Goal: Information Seeking & Learning: Learn about a topic

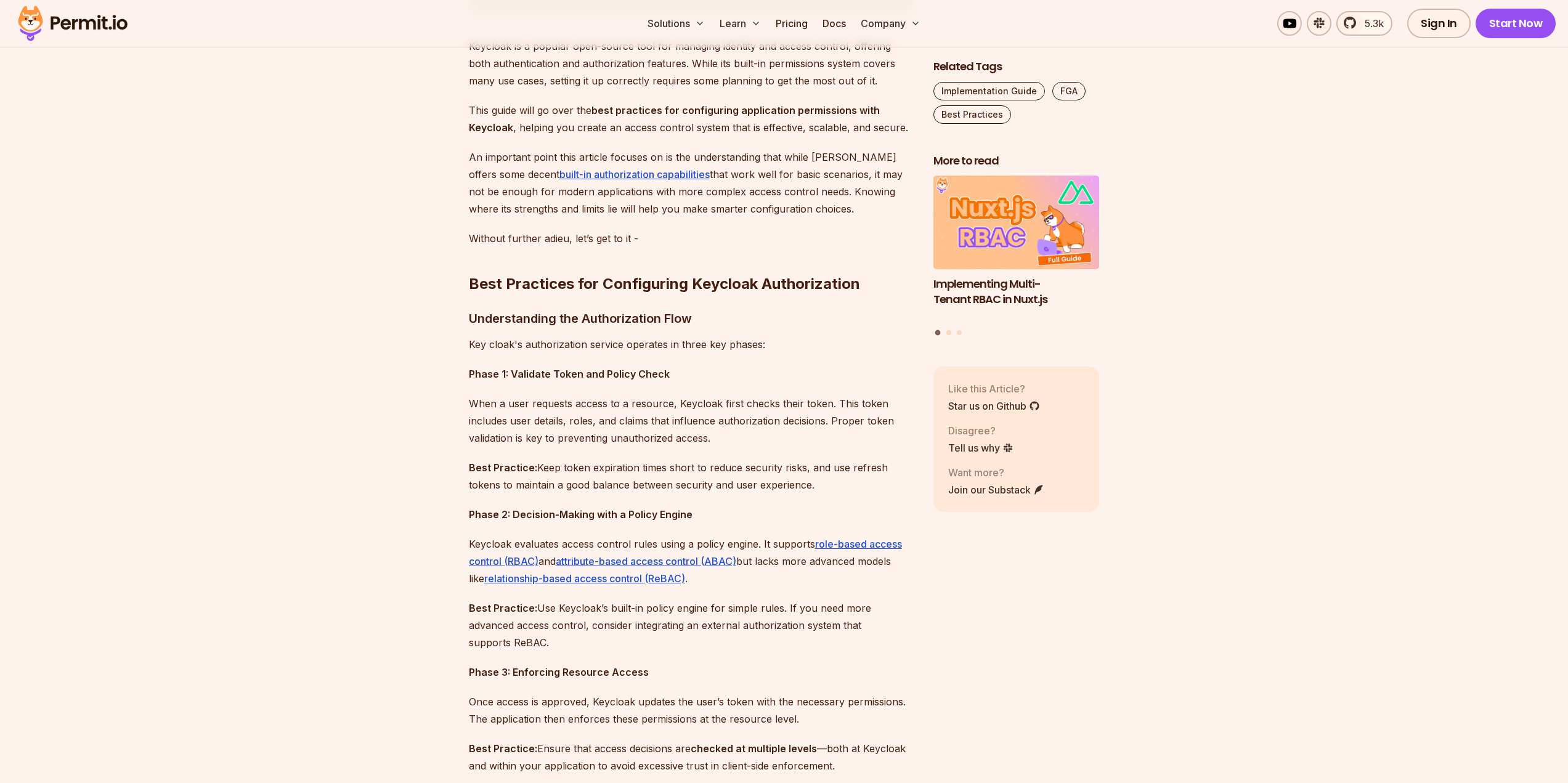
scroll to position [862, 0]
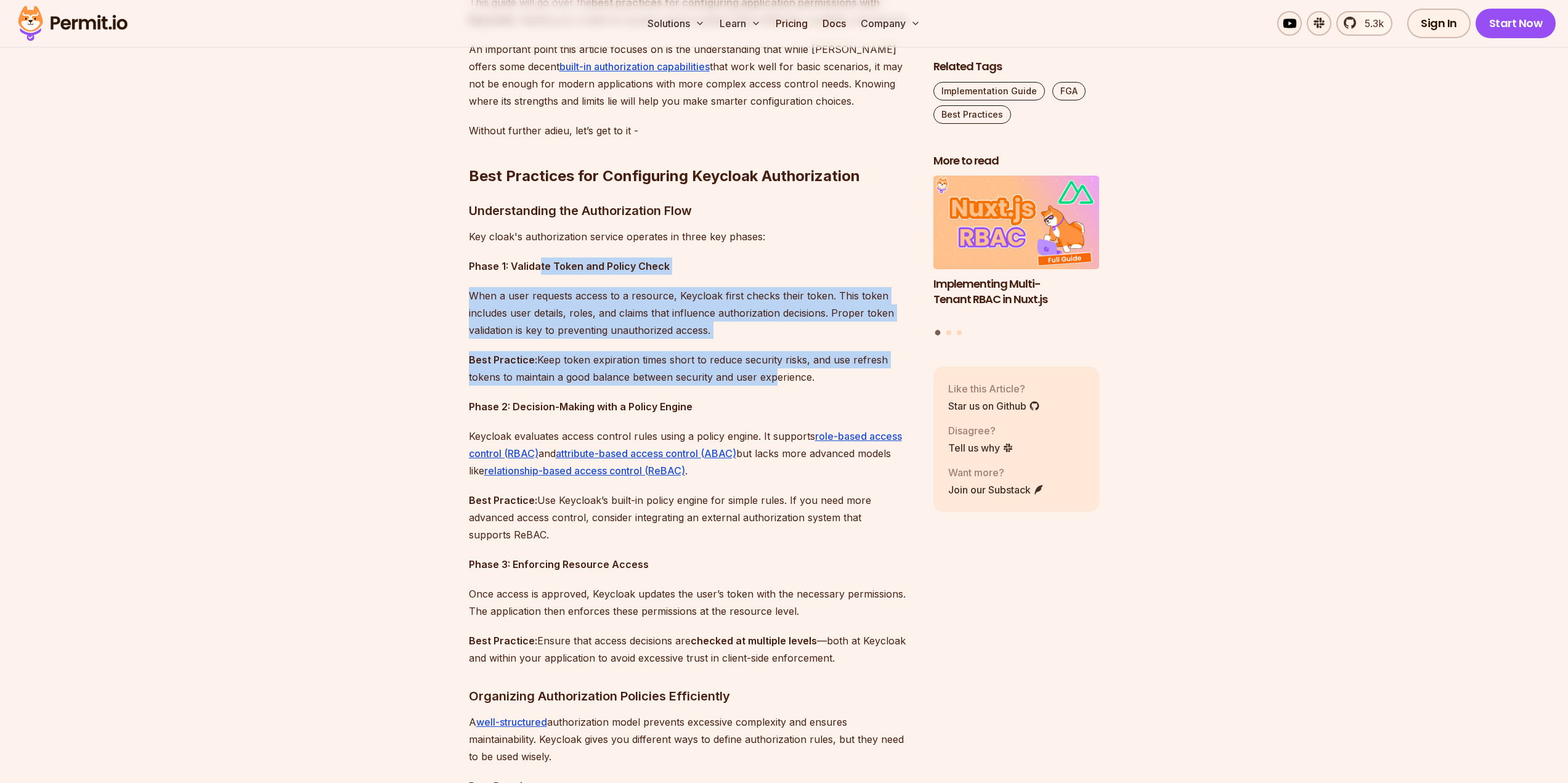
drag, startPoint x: 539, startPoint y: 273, endPoint x: 684, endPoint y: 414, distance: 202.3
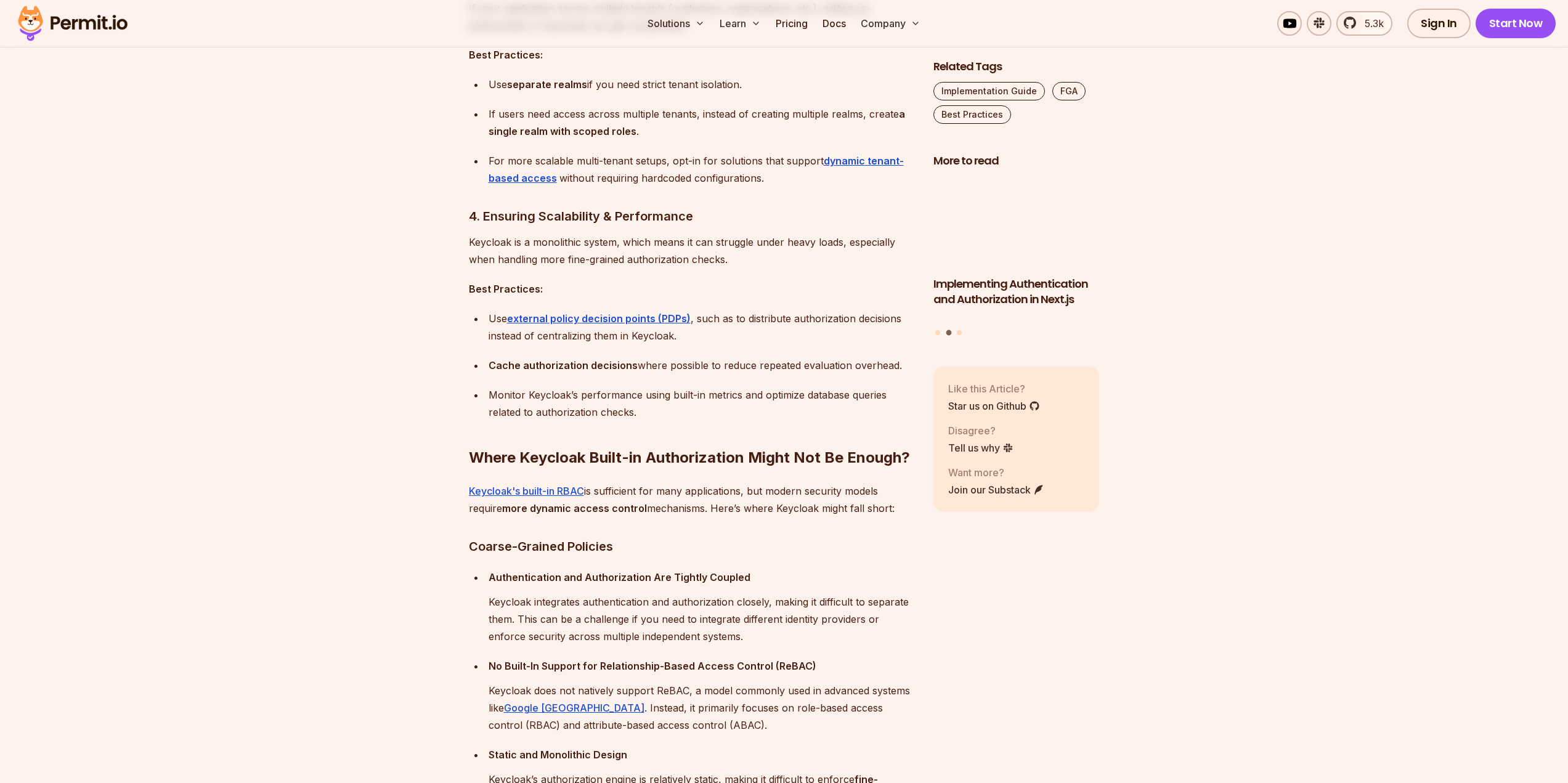
scroll to position [1910, 0]
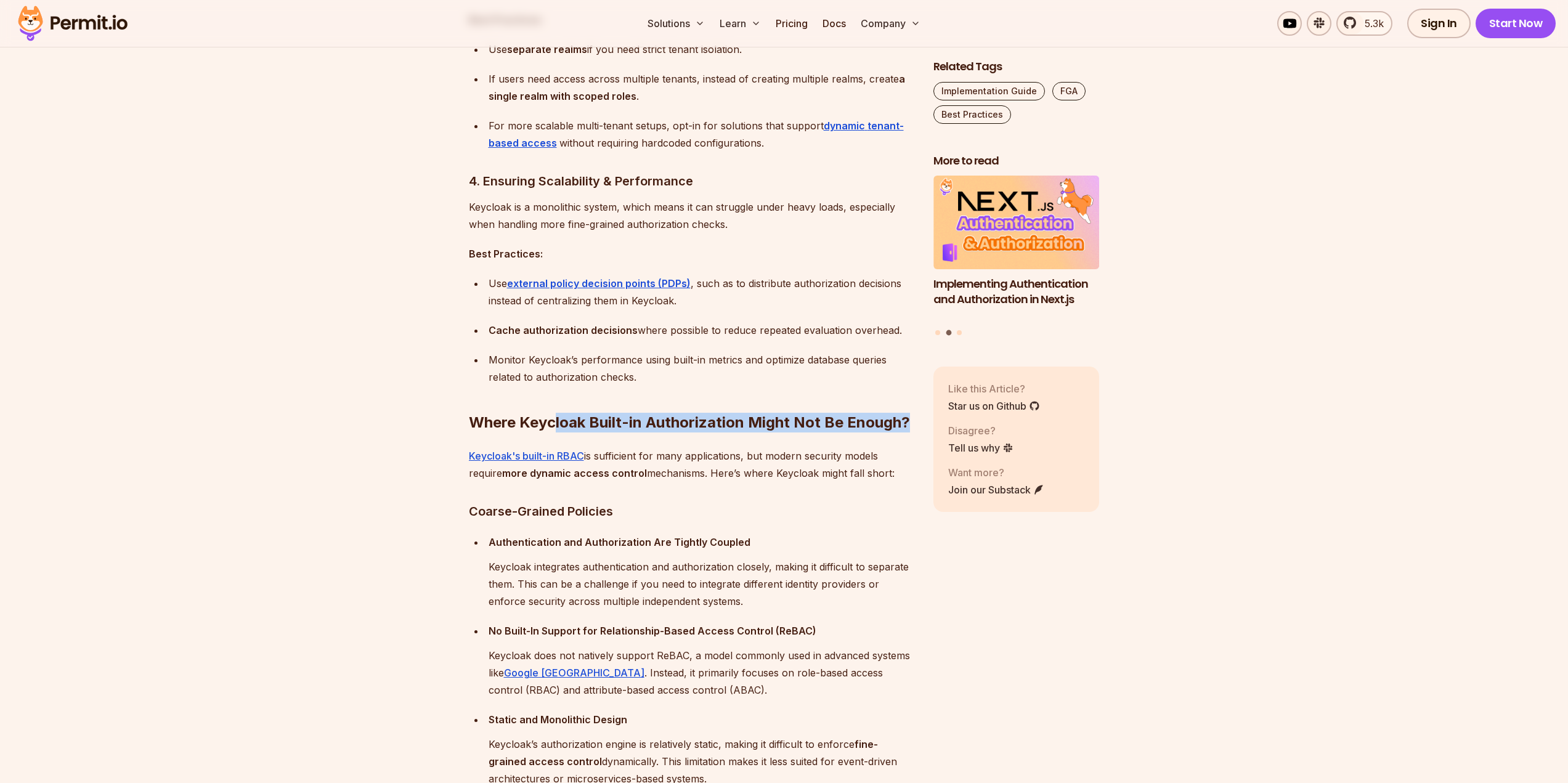
drag, startPoint x: 567, startPoint y: 419, endPoint x: 405, endPoint y: 446, distance: 164.2
click at [462, 446] on section "Table of Contents Keycloak is a popular open-source tool for managing identity …" at bounding box center [784, 683] width 1568 height 3729
click at [365, 449] on section "Table of Contents Keycloak is a popular open-source tool for managing identity …" at bounding box center [784, 683] width 1568 height 3729
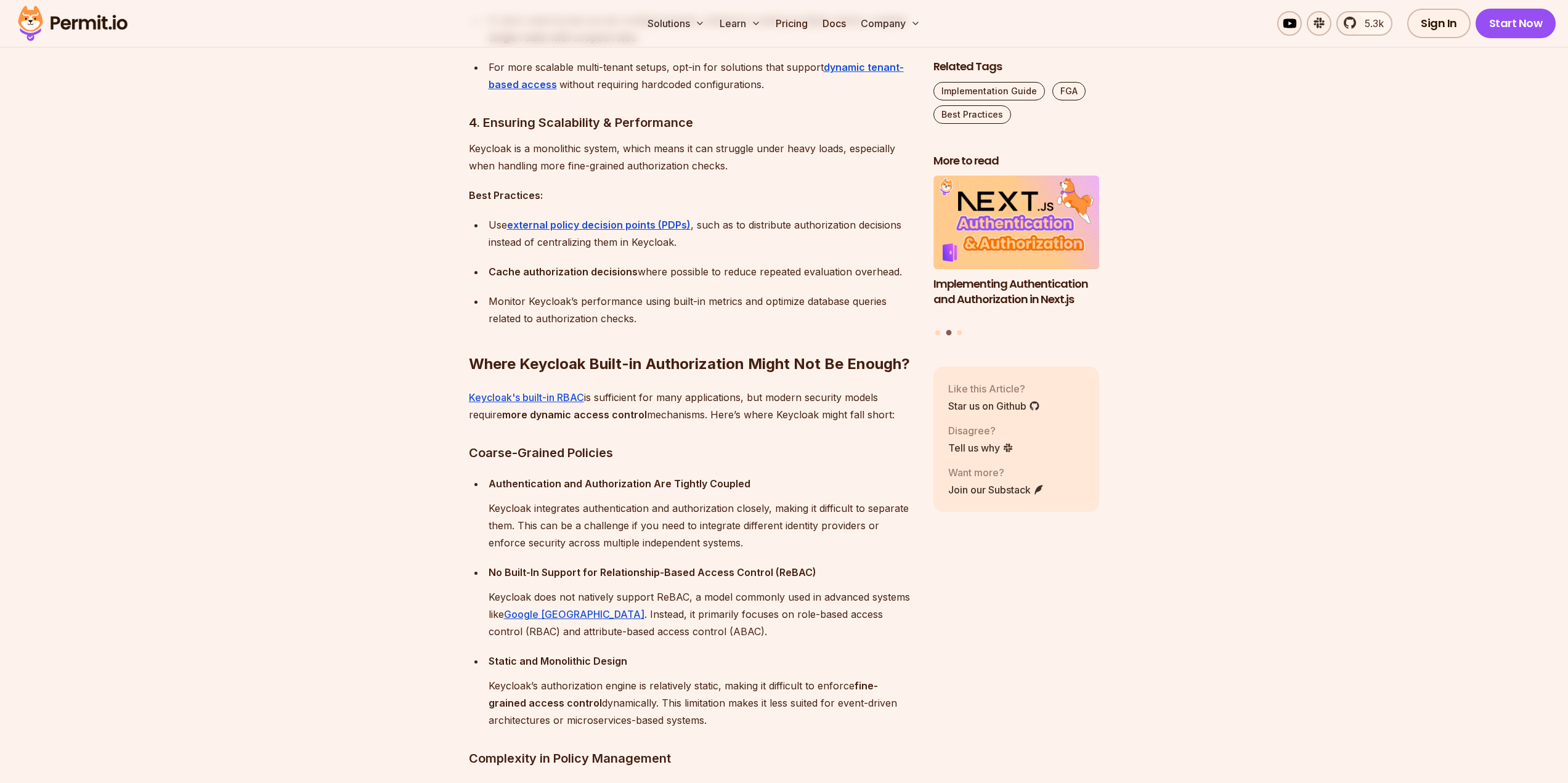
scroll to position [2033, 0]
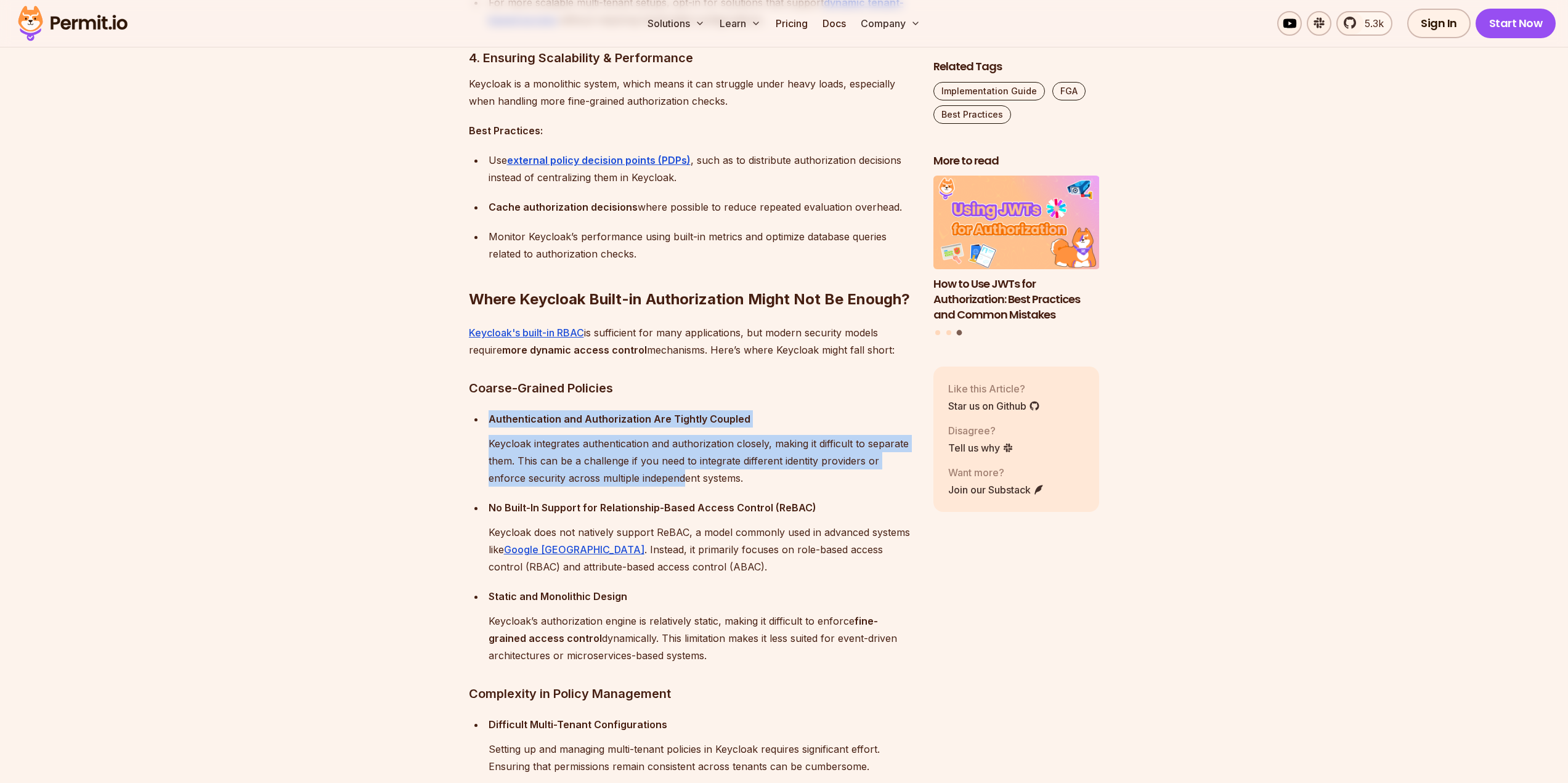
drag, startPoint x: 484, startPoint y: 421, endPoint x: 682, endPoint y: 473, distance: 204.7
click at [682, 473] on ul "Authentication and Authorization Are Tightly Coupled Keycloak integrates authen…" at bounding box center [691, 537] width 445 height 254
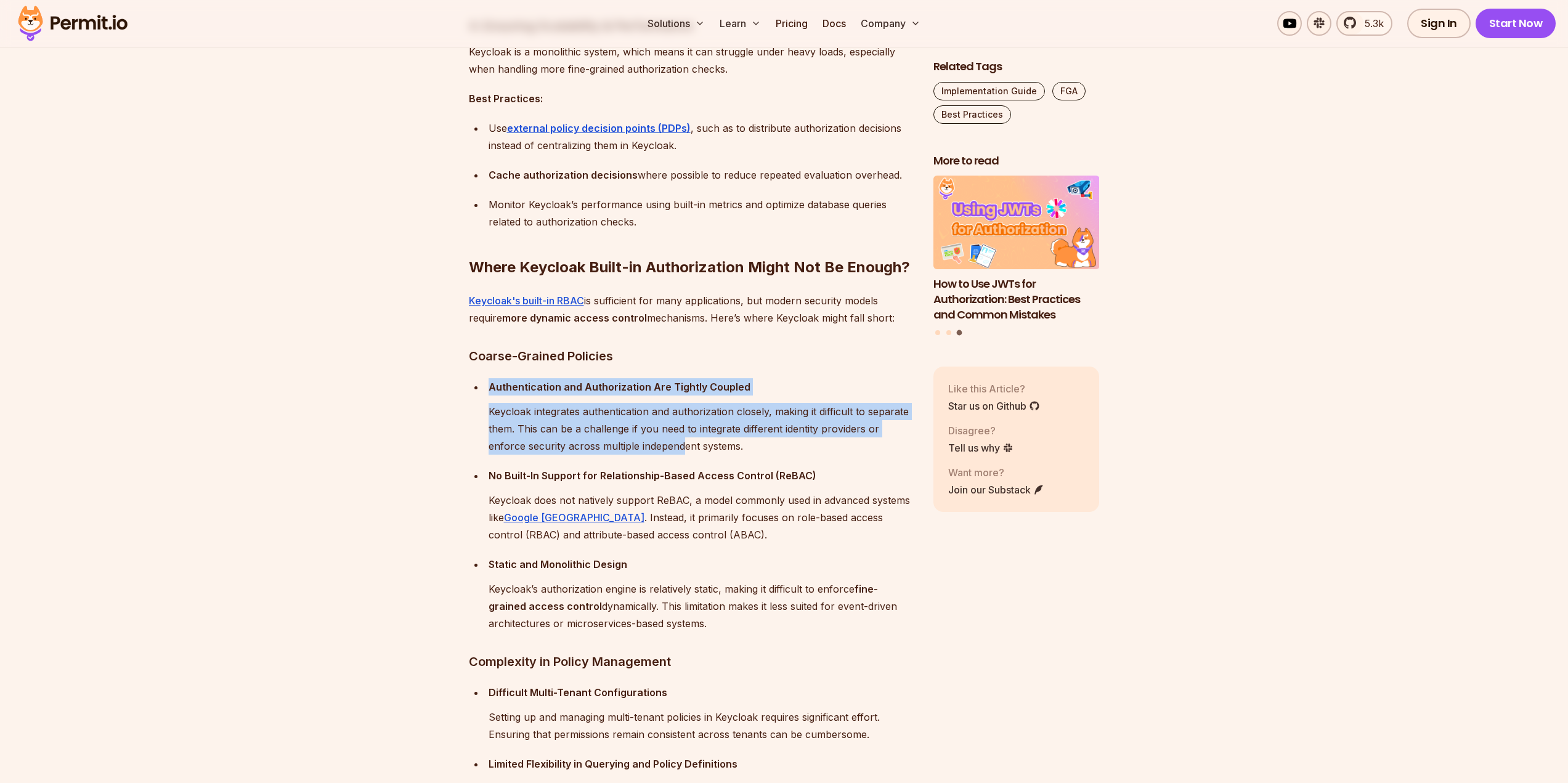
scroll to position [2094, 0]
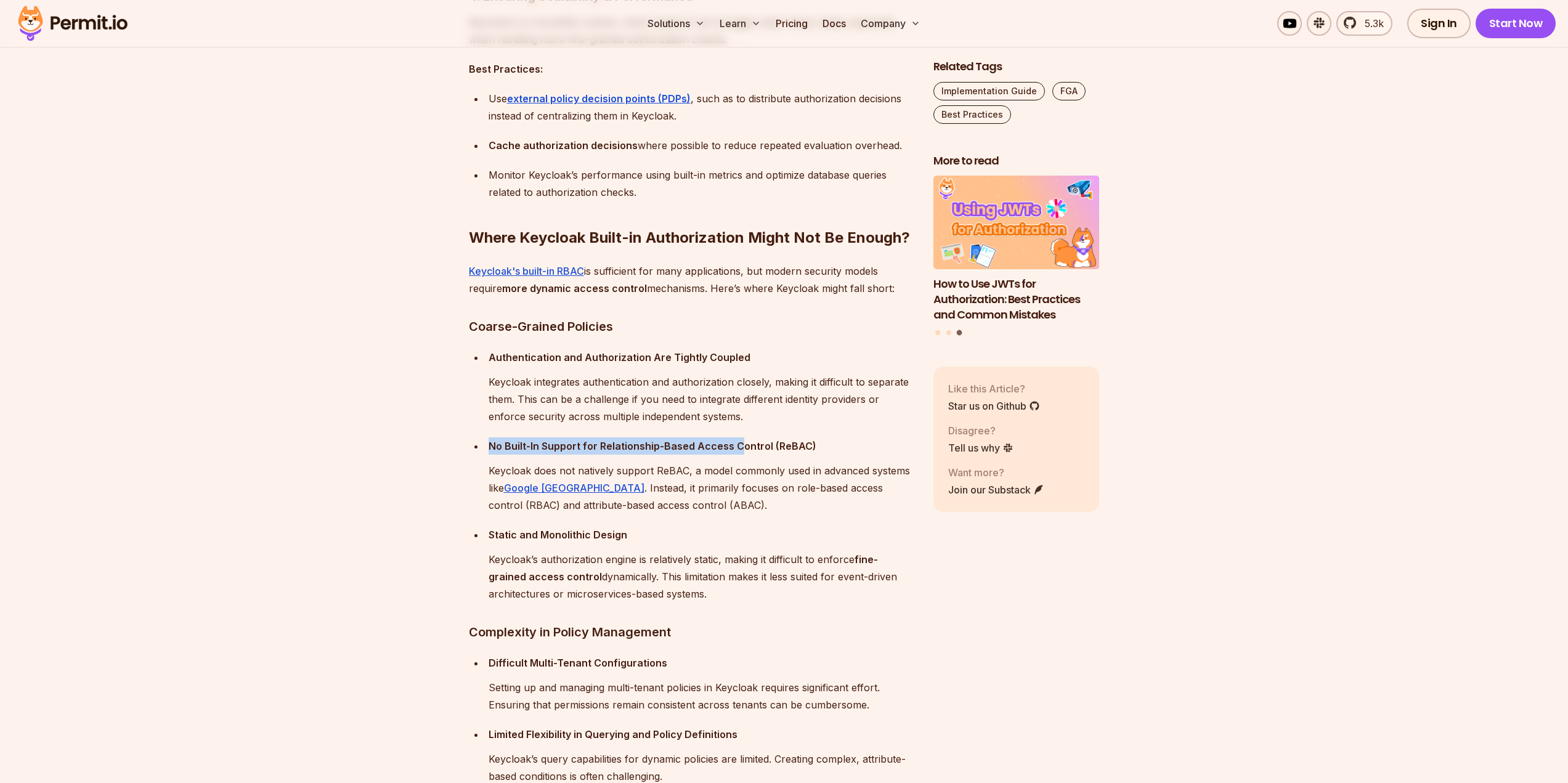
drag, startPoint x: 530, startPoint y: 446, endPoint x: 728, endPoint y: 435, distance: 198.3
click at [730, 436] on ul "Authentication and Authorization Are Tightly Coupled Keycloak integrates authen…" at bounding box center [691, 475] width 445 height 254
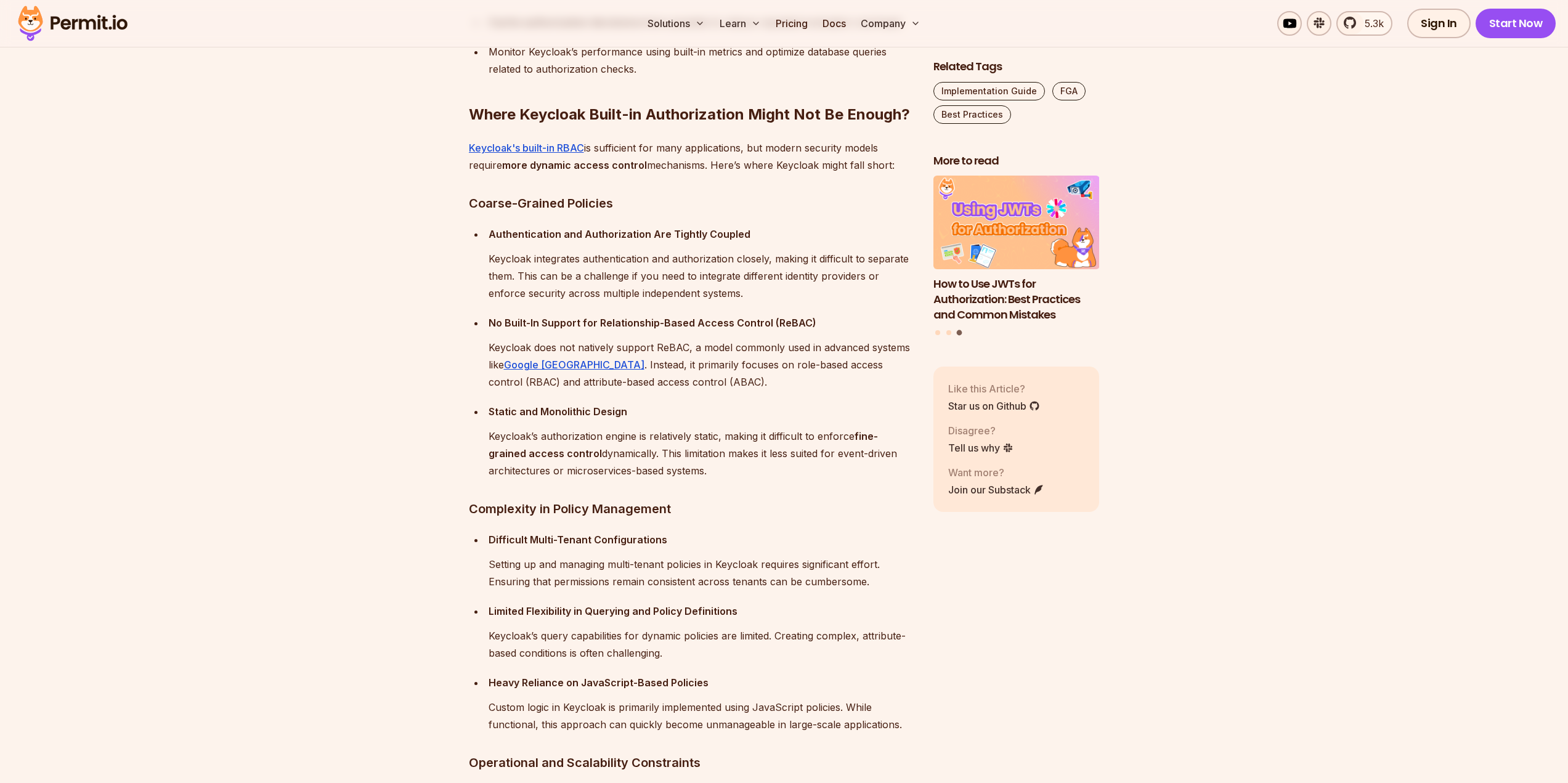
scroll to position [3222, 0]
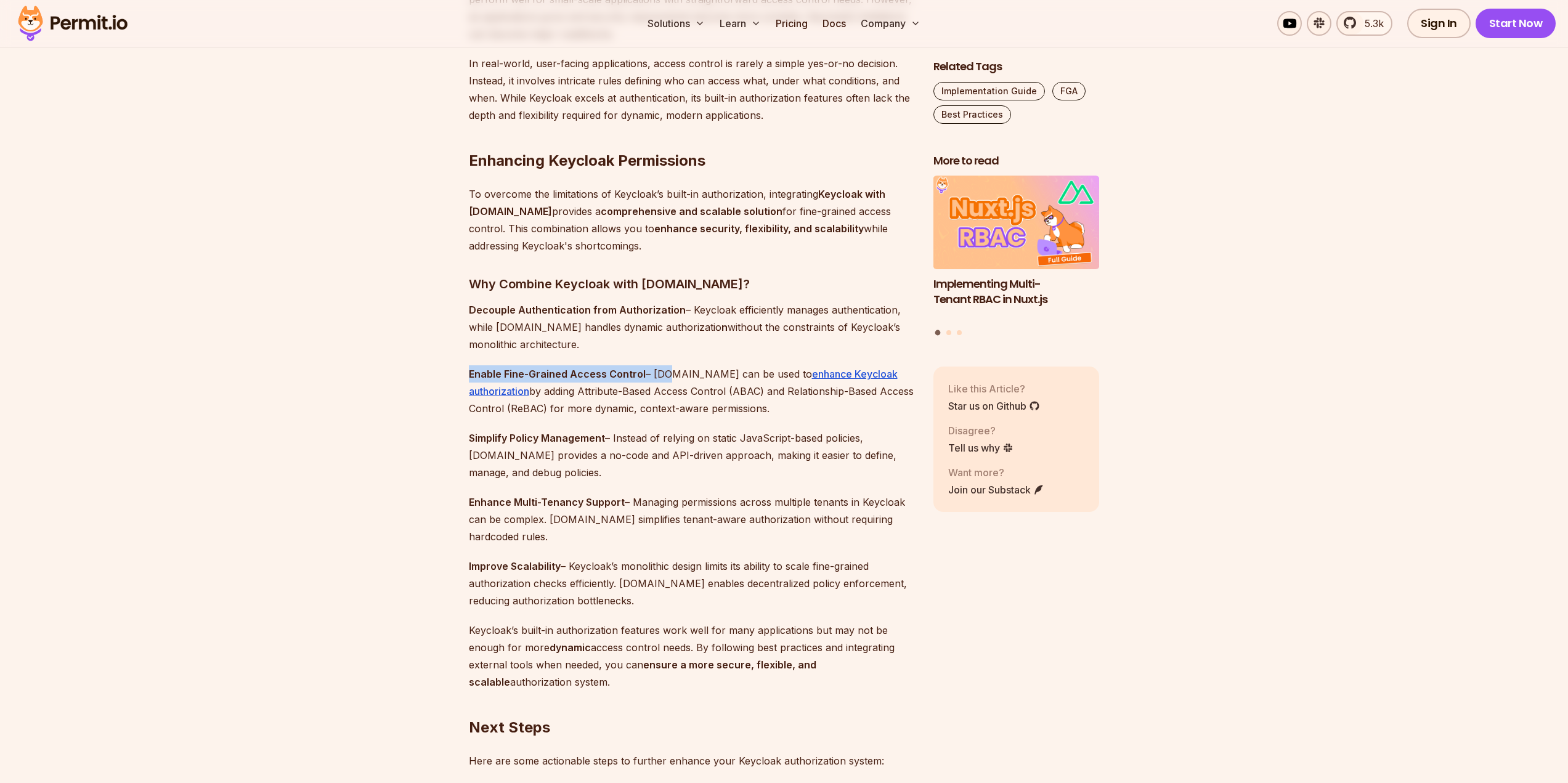
drag, startPoint x: 470, startPoint y: 380, endPoint x: 665, endPoint y: 377, distance: 195.0
click at [665, 377] on p "Enable Fine-Grained Access Control – [DOMAIN_NAME] can be used to enhance Keycl…" at bounding box center [691, 391] width 445 height 51
click at [652, 378] on p "Enable Fine-Grained Access Control – [DOMAIN_NAME] can be used to enhance Keycl…" at bounding box center [691, 391] width 445 height 51
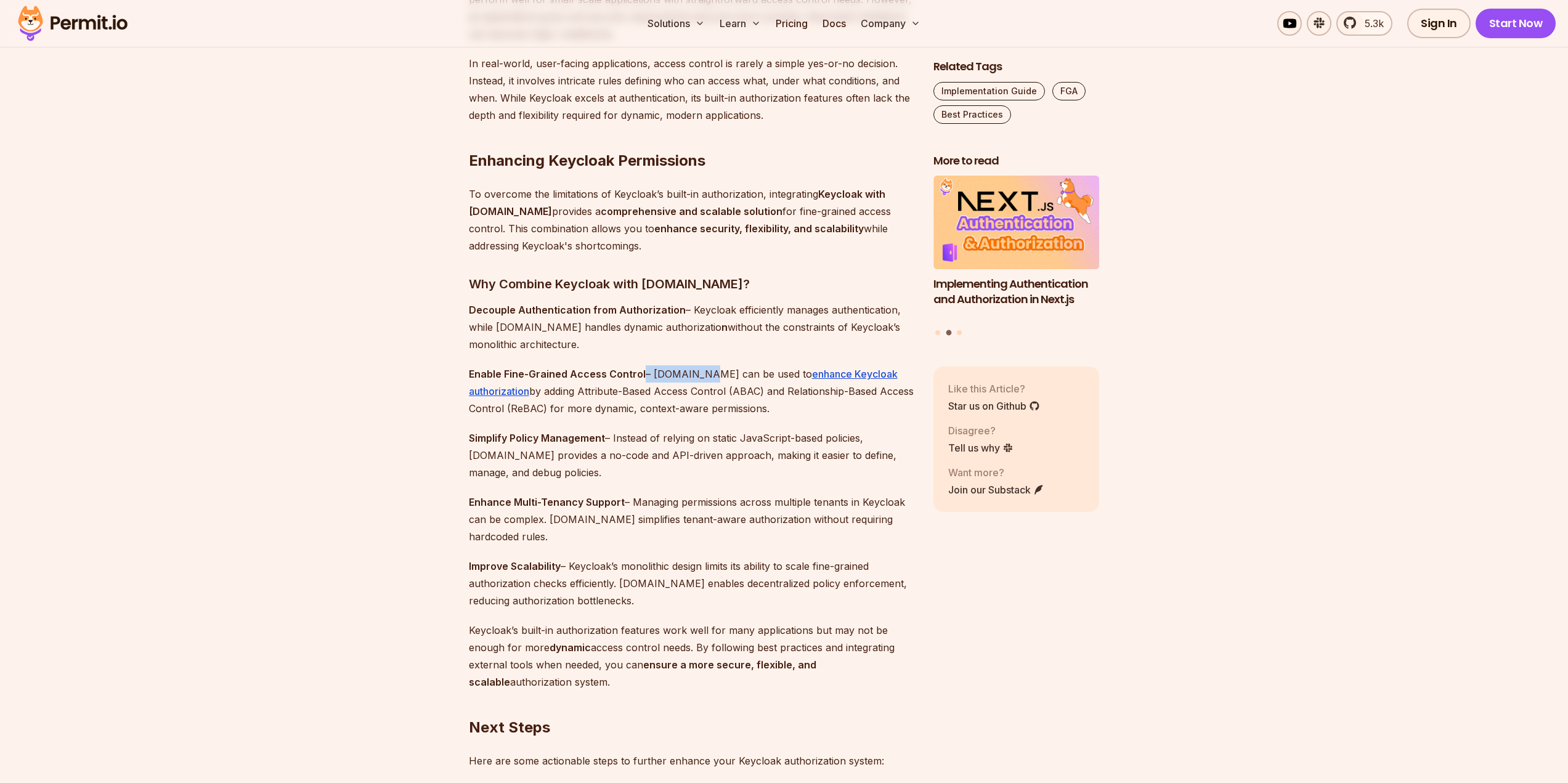
drag, startPoint x: 640, startPoint y: 374, endPoint x: 690, endPoint y: 374, distance: 50.0
click at [690, 374] on p "Enable Fine-Grained Access Control – [DOMAIN_NAME] can be used to enhance Keycl…" at bounding box center [691, 391] width 445 height 51
click at [669, 381] on p "Enable Fine-Grained Access Control – [DOMAIN_NAME] can be used to enhance Keycl…" at bounding box center [691, 391] width 445 height 51
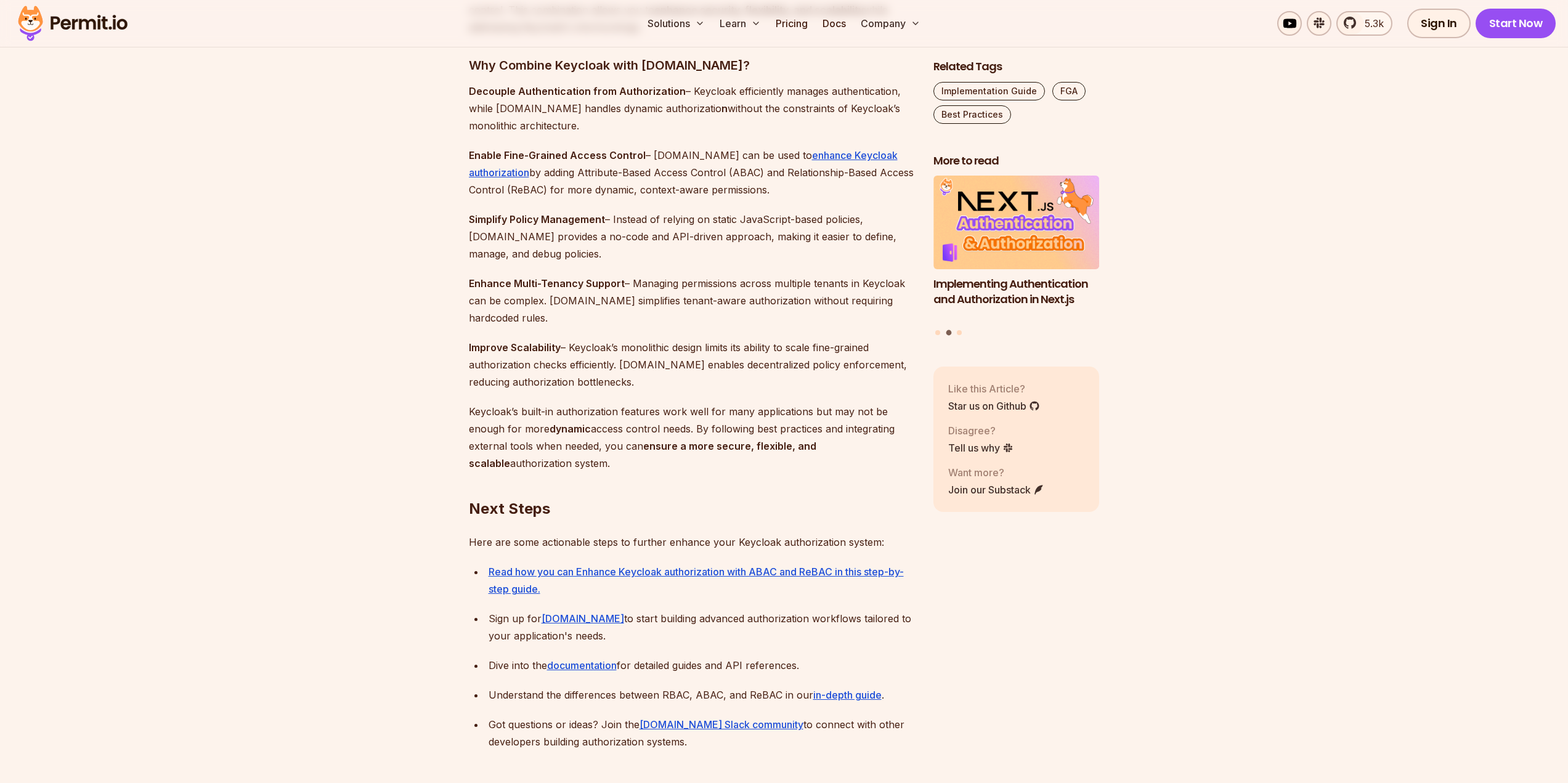
scroll to position [3468, 0]
